Goal: Check status: Check status

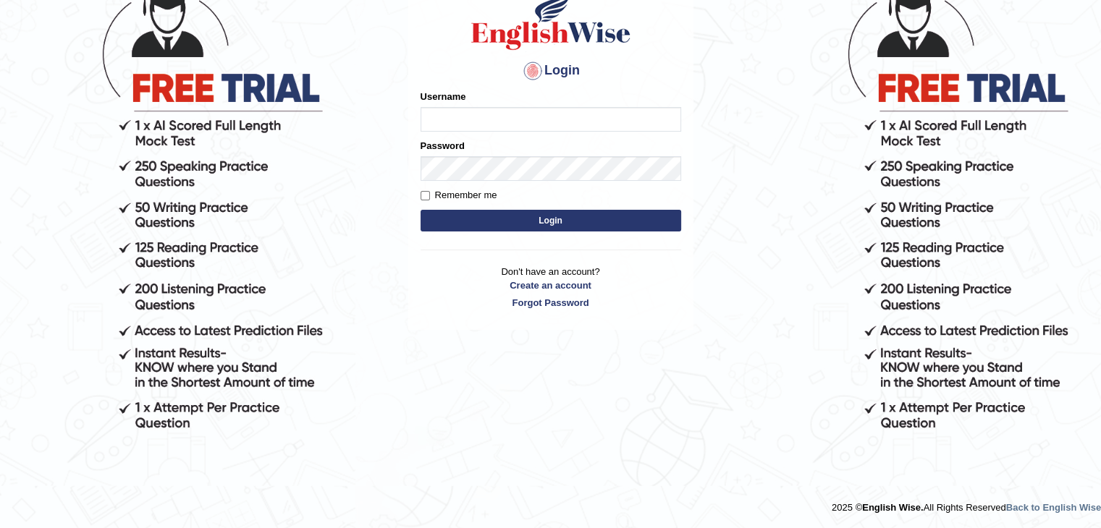
scroll to position [124, 0]
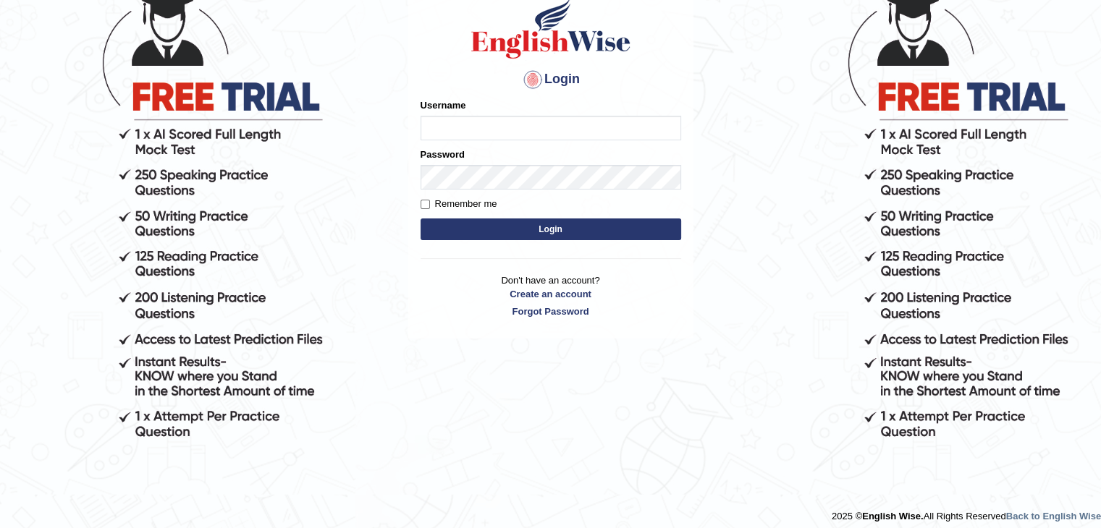
type input "prabati"
click at [520, 224] on button "Login" at bounding box center [550, 230] width 261 height 22
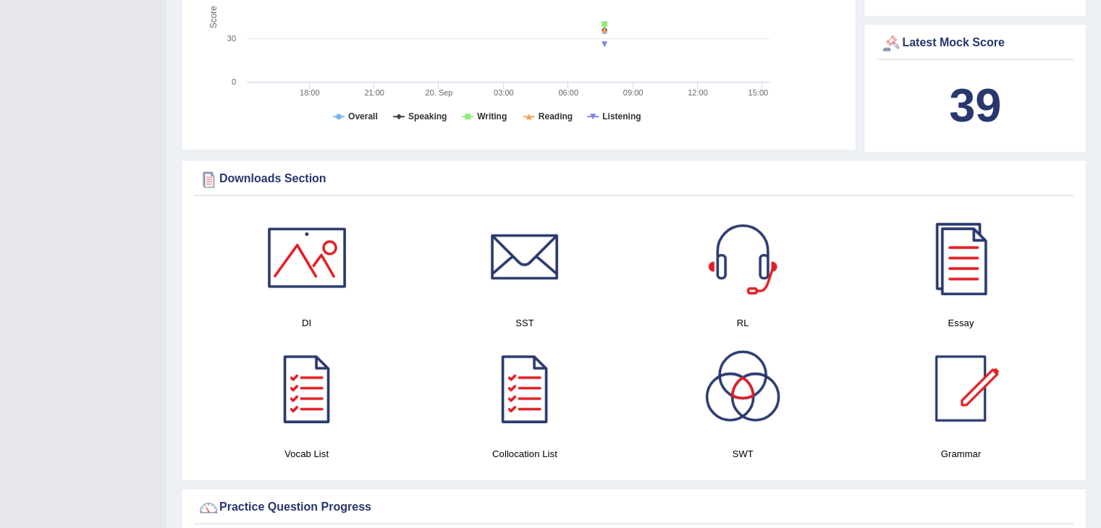
scroll to position [680, 0]
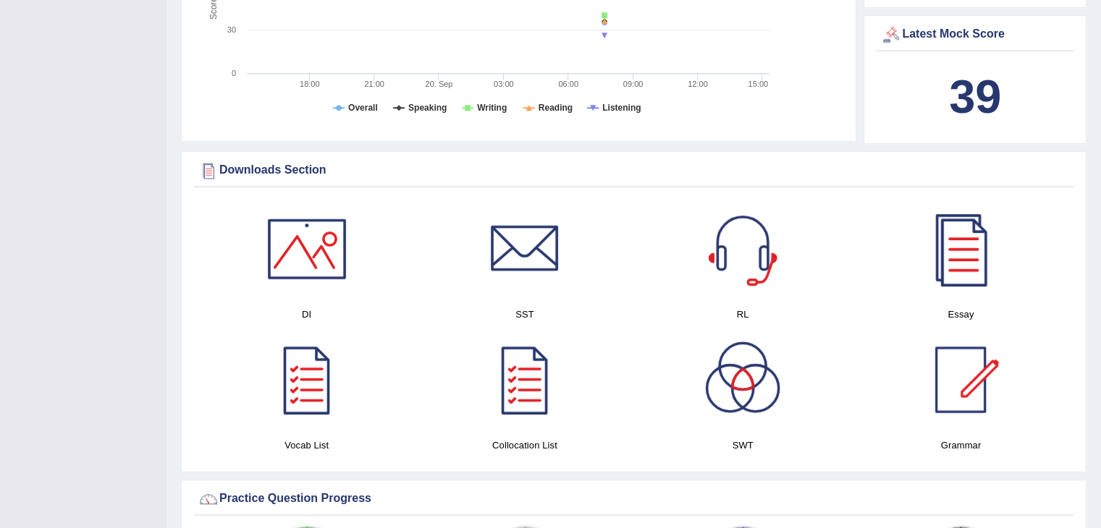
drag, startPoint x: 1097, startPoint y: 211, endPoint x: 1100, endPoint y: 280, distance: 68.8
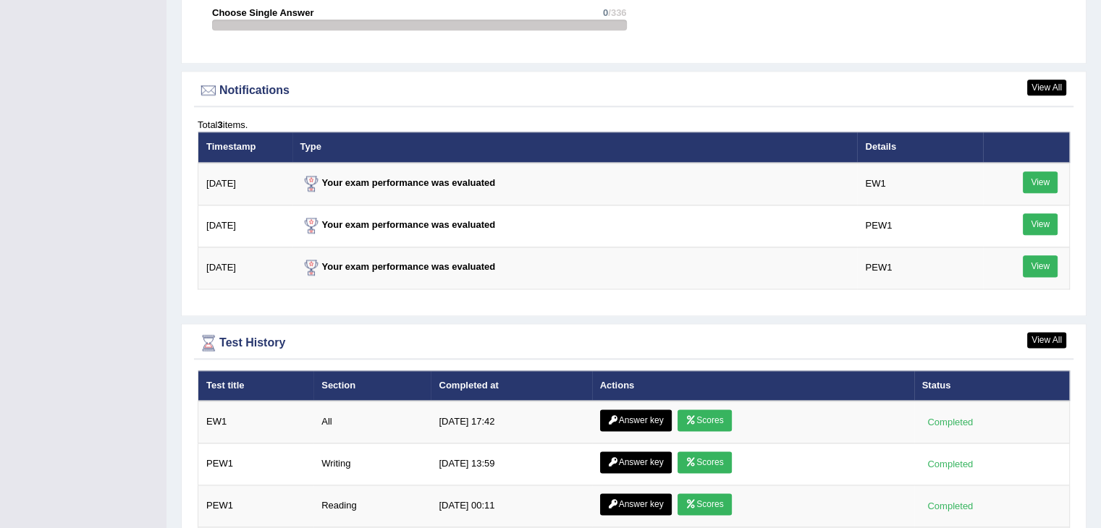
scroll to position [1796, 0]
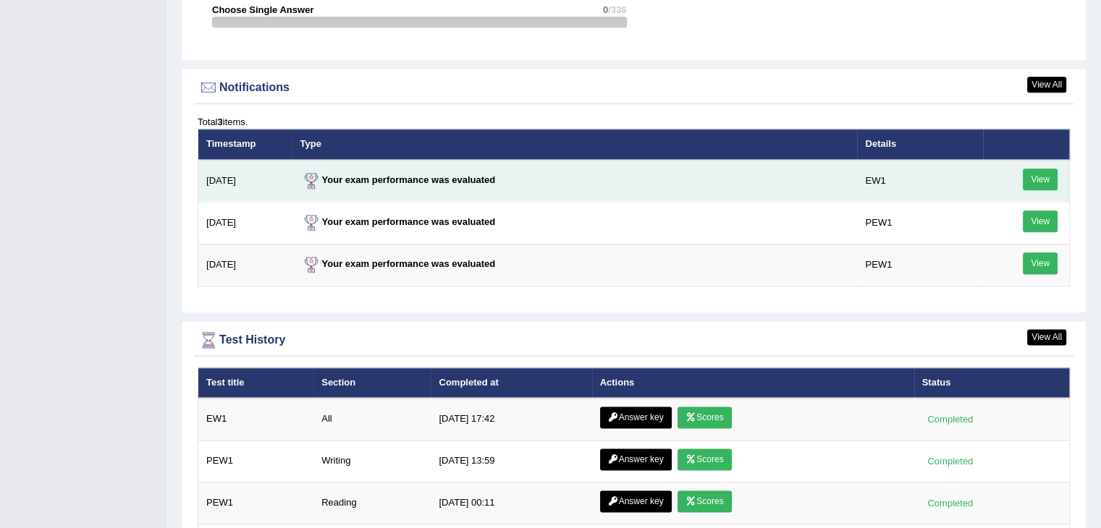
click at [1048, 174] on link "View" at bounding box center [1040, 180] width 35 height 22
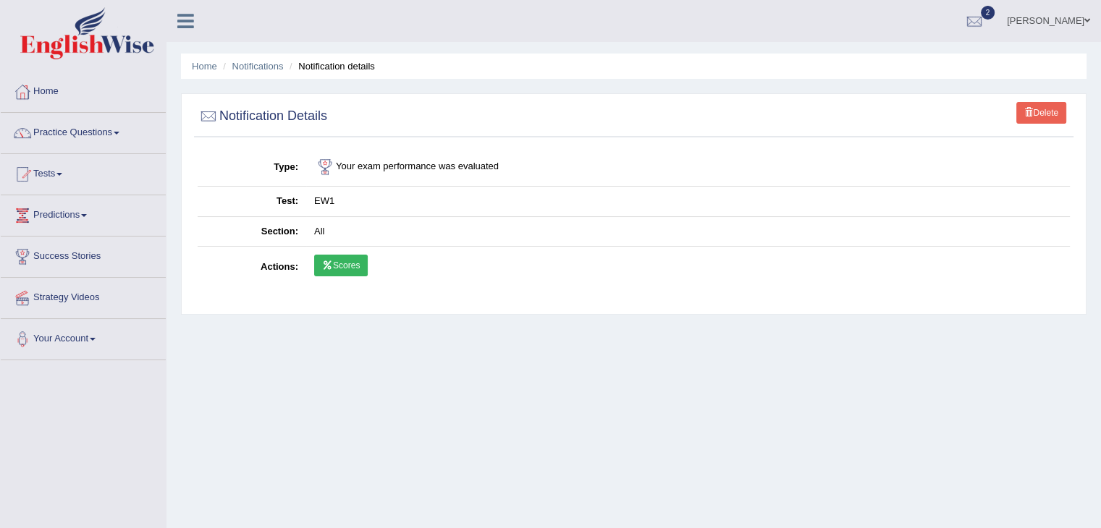
click at [352, 261] on link "Scores" at bounding box center [341, 266] width 54 height 22
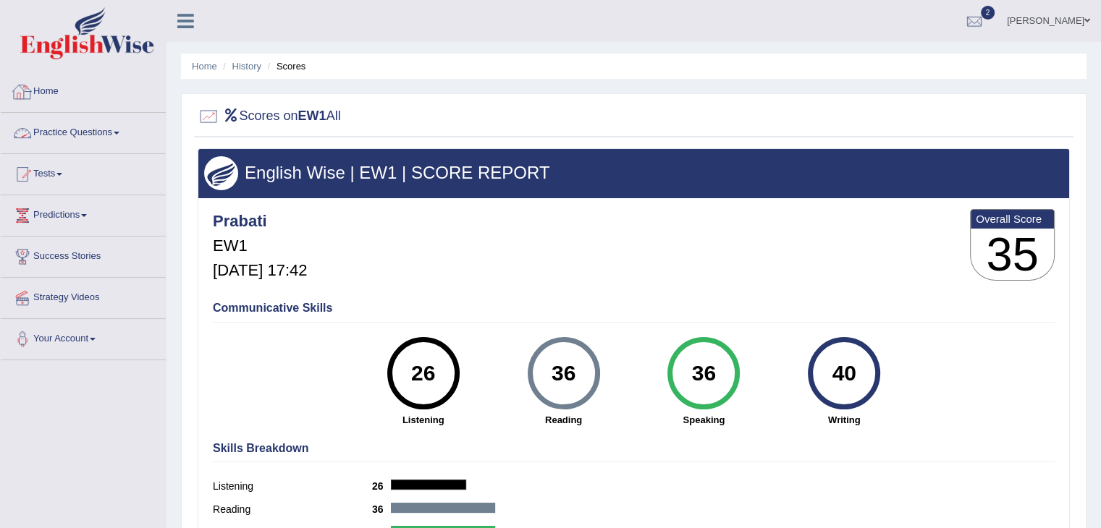
click at [61, 86] on link "Home" at bounding box center [83, 90] width 165 height 36
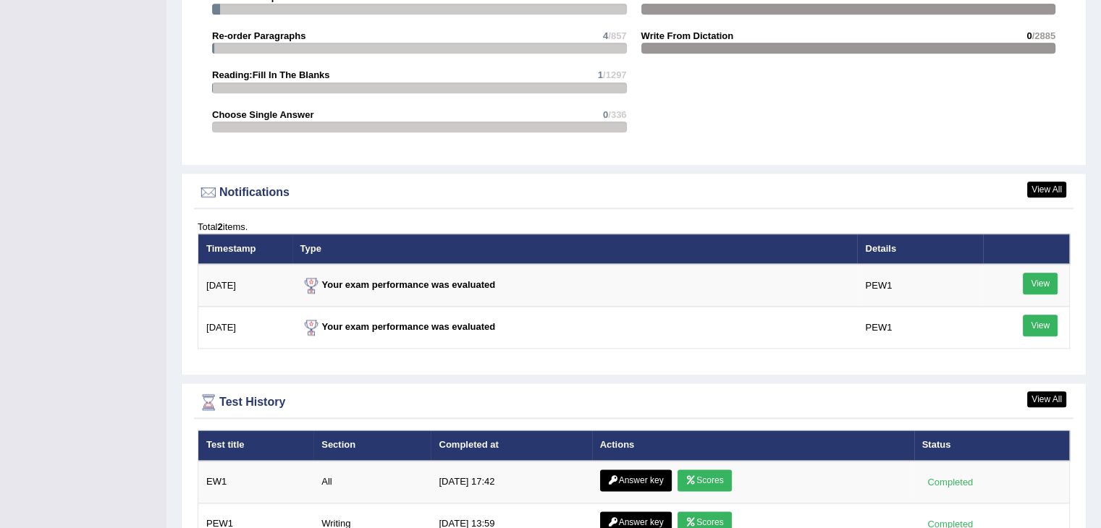
scroll to position [1607, 0]
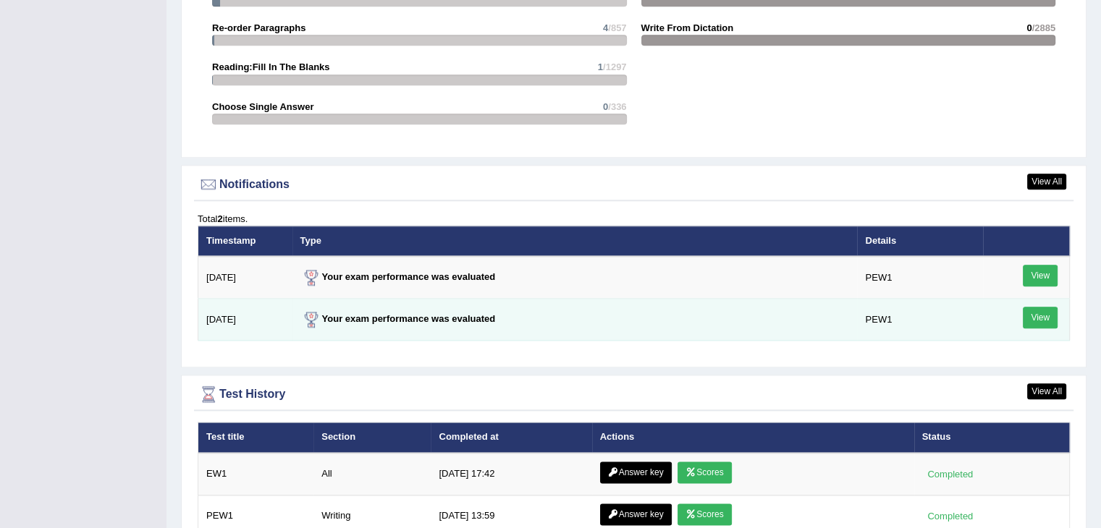
click at [1034, 313] on link "View" at bounding box center [1040, 318] width 35 height 22
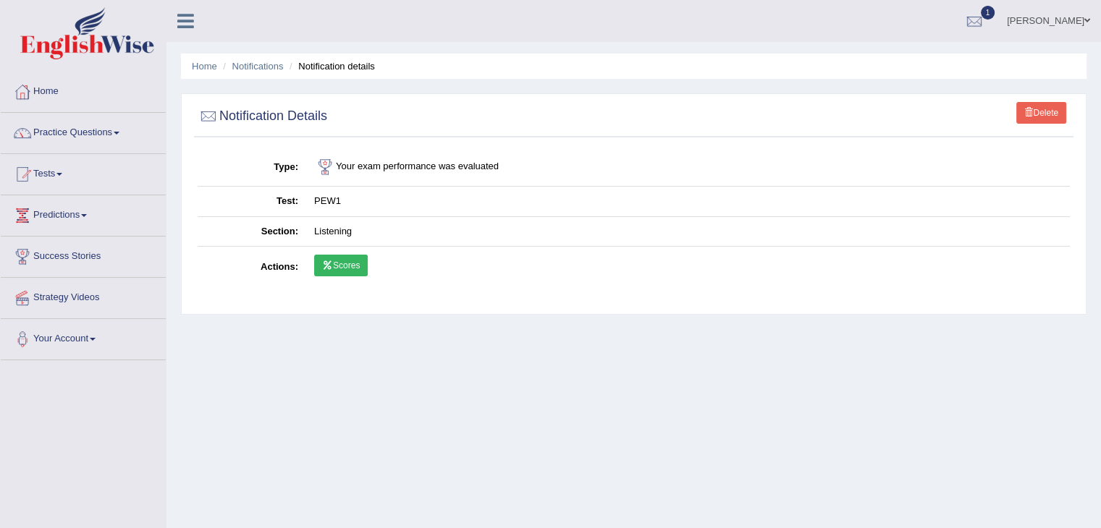
click at [332, 261] on icon at bounding box center [327, 265] width 11 height 9
